Goal: Communication & Community: Participate in discussion

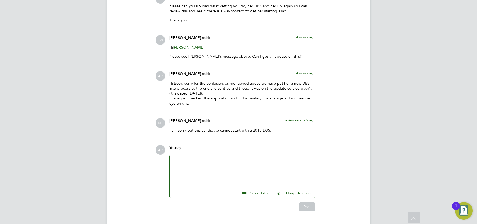
scroll to position [642, 0]
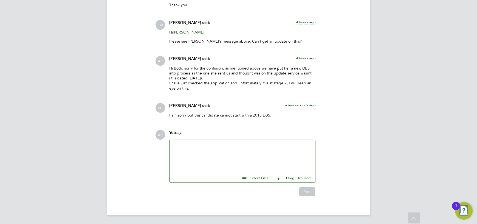
click at [198, 149] on div at bounding box center [242, 155] width 139 height 24
click at [200, 148] on div at bounding box center [242, 155] width 139 height 24
click at [190, 143] on div at bounding box center [242, 155] width 139 height 24
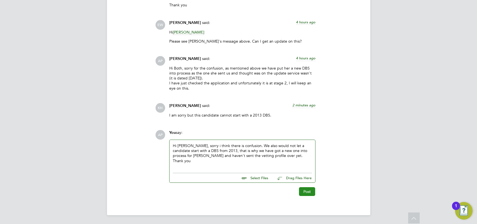
click at [307, 191] on button "Post" at bounding box center [307, 191] width 16 height 9
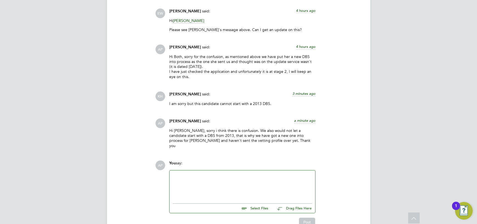
scroll to position [651, 0]
